Goal: Task Accomplishment & Management: Complete application form

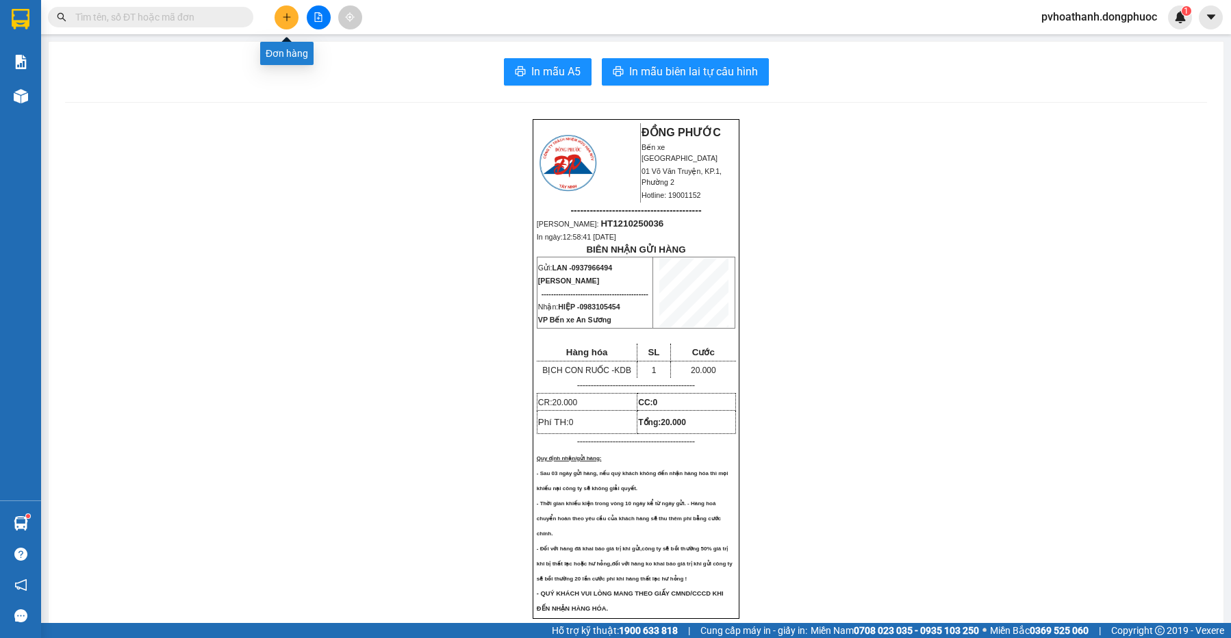
click at [282, 16] on icon "plus" at bounding box center [287, 17] width 10 height 10
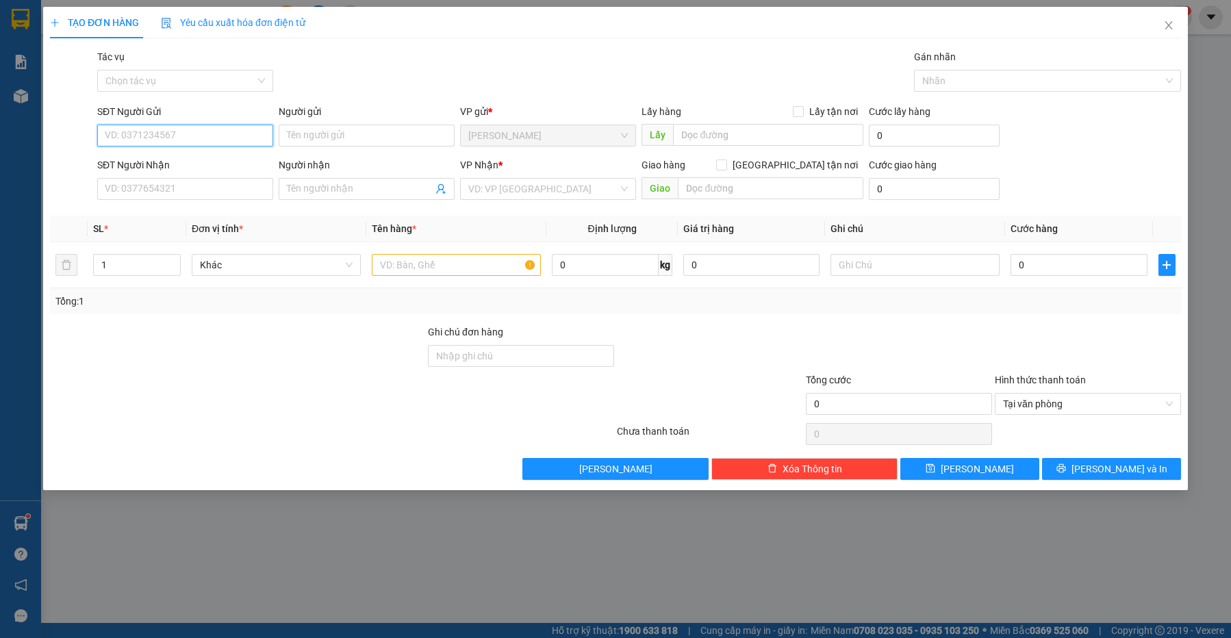
click at [231, 137] on input "SĐT Người Gửi" at bounding box center [185, 136] width 176 height 22
type input "0"
click at [235, 157] on div "0938153848 - [PERSON_NAME]" at bounding box center [184, 162] width 159 height 15
type input "0938153848"
type input "[PERSON_NAME]"
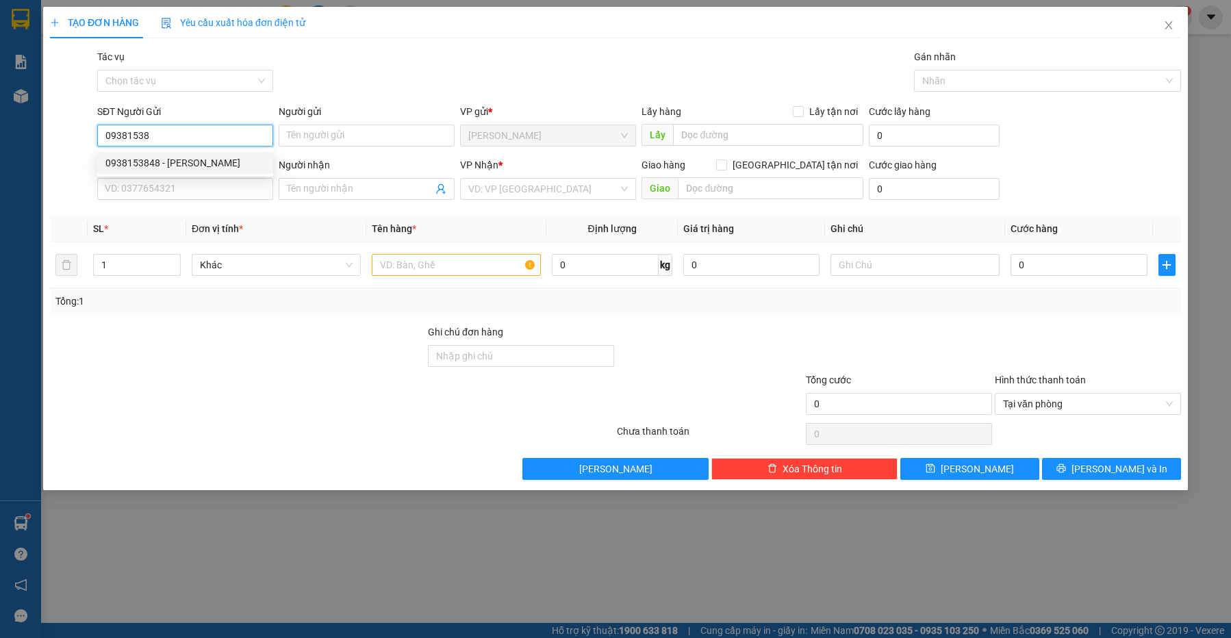
type input "0938942255"
type input "chuông"
type input "25.000"
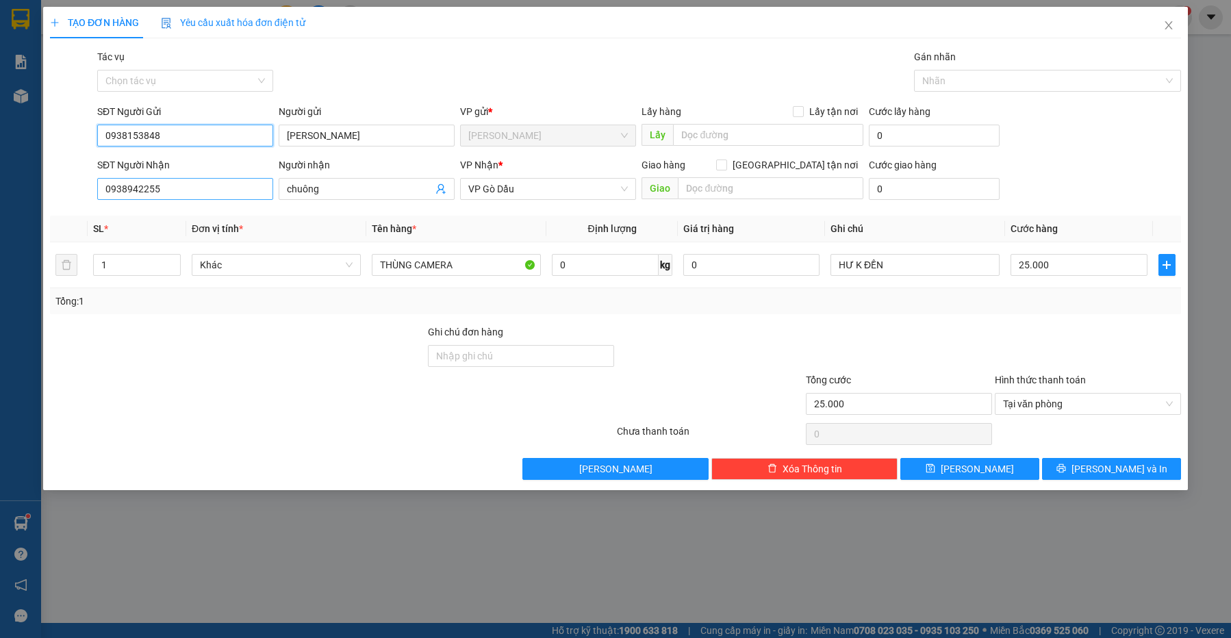
type input "0938153848"
drag, startPoint x: 170, startPoint y: 191, endPoint x: 64, endPoint y: 190, distance: 106.1
click at [64, 190] on div "SĐT Người Nhận 0938942255 Người nhận chuông VP Nhận * VP Gò Dầu Giao hàng Giao …" at bounding box center [616, 181] width 1134 height 48
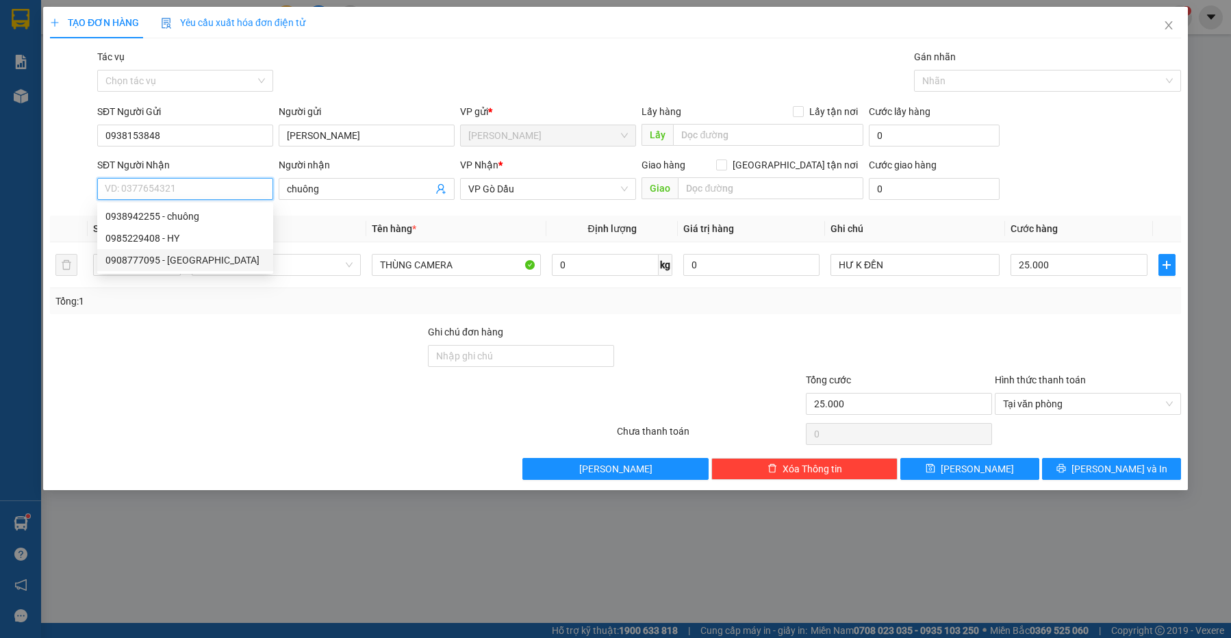
click at [138, 260] on div "0908777095 - [GEOGRAPHIC_DATA]" at bounding box center [184, 260] width 159 height 15
type input "0908777095"
type input "Ý"
type input "20.000"
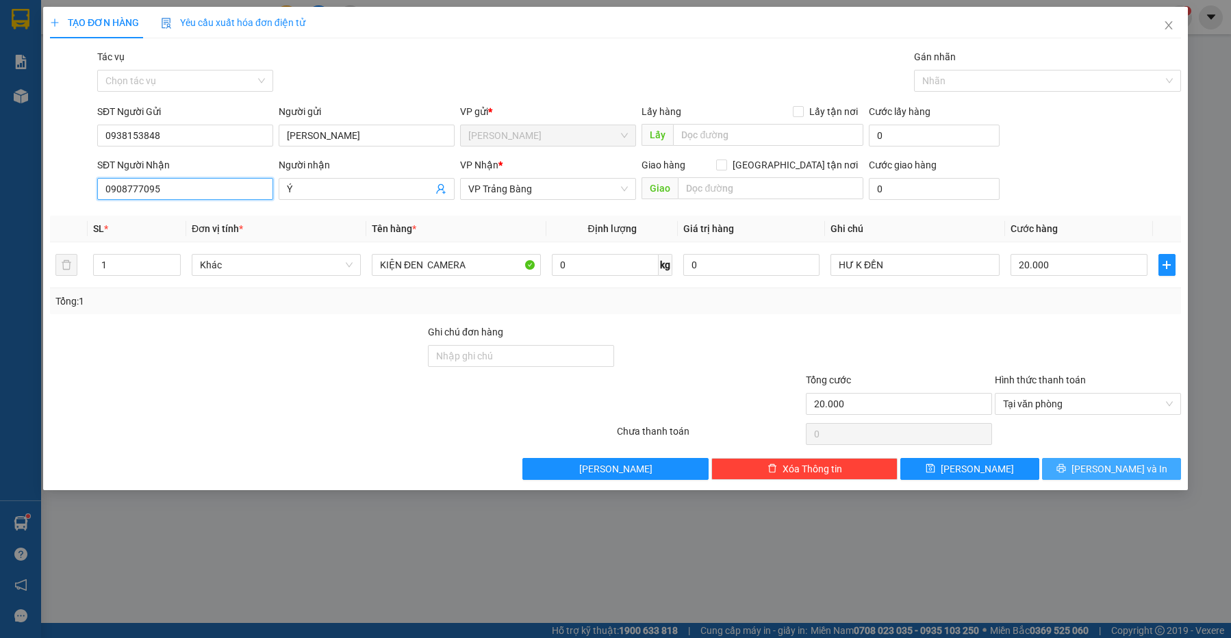
type input "0908777095"
click at [1117, 467] on span "[PERSON_NAME] và In" at bounding box center [1119, 468] width 96 height 15
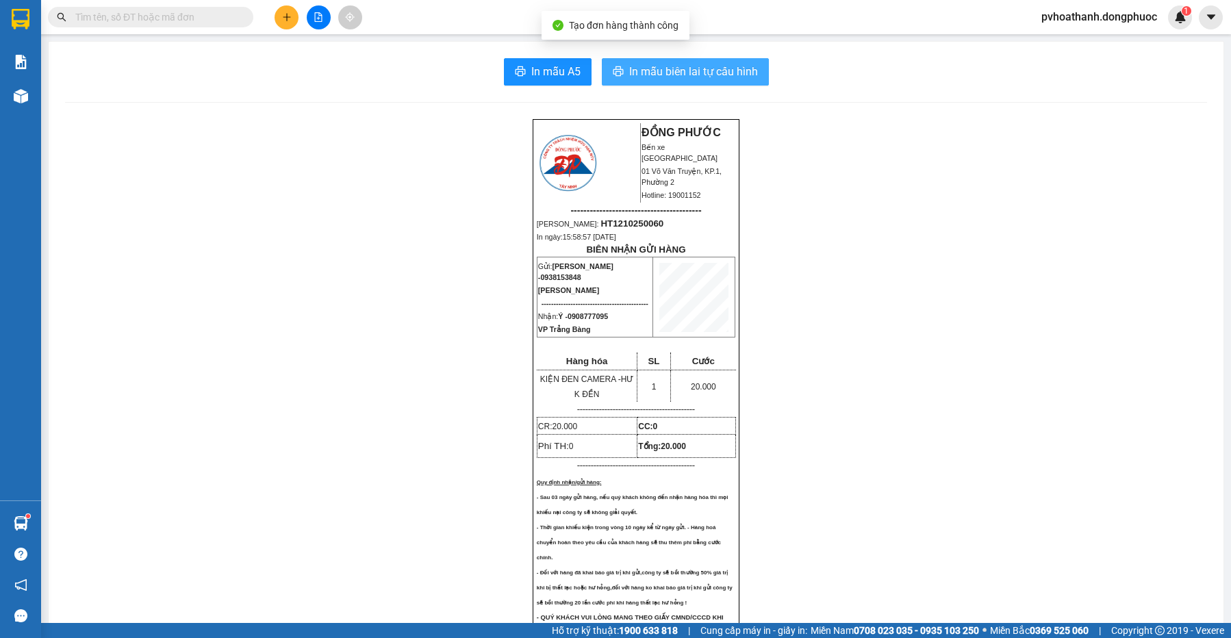
click at [684, 73] on span "In mẫu biên lai tự cấu hình" at bounding box center [693, 71] width 129 height 17
